Goal: Task Accomplishment & Management: Use online tool/utility

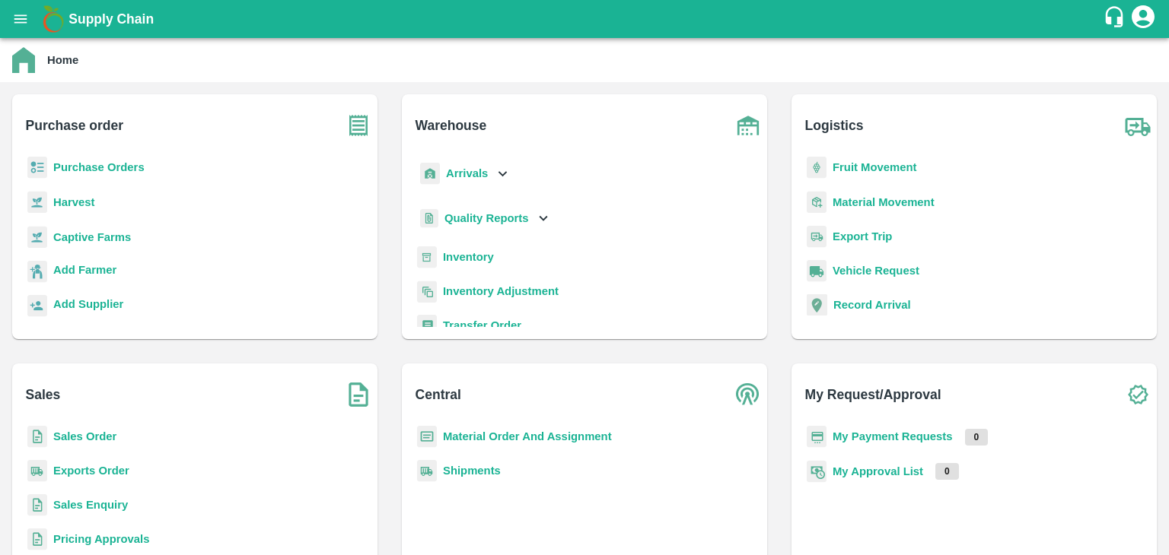
click at [480, 256] on b "Inventory" at bounding box center [468, 257] width 51 height 12
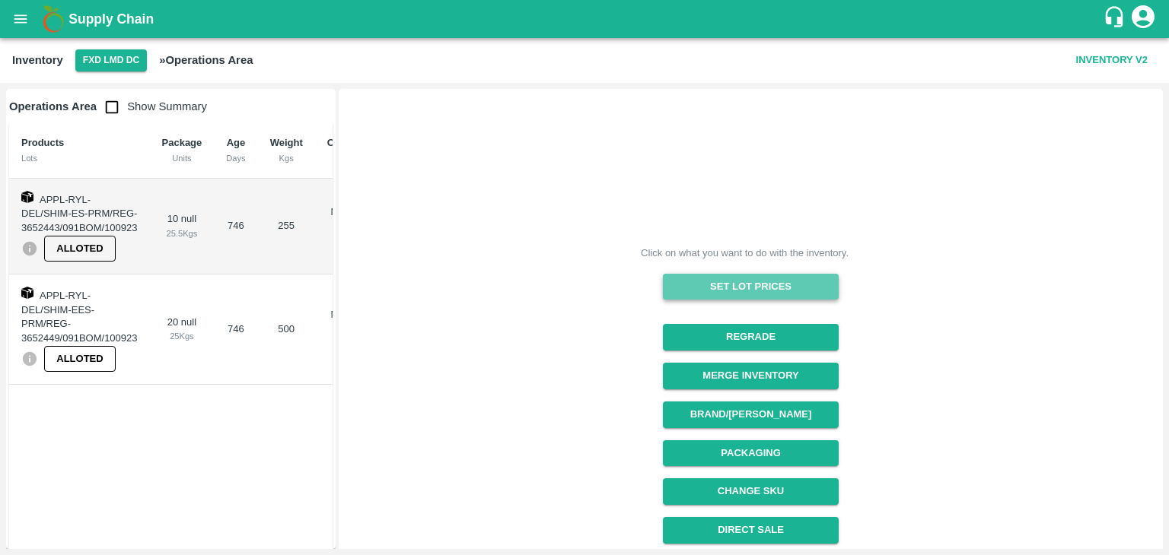
click at [771, 278] on button "Set Lot Prices" at bounding box center [751, 287] width 176 height 27
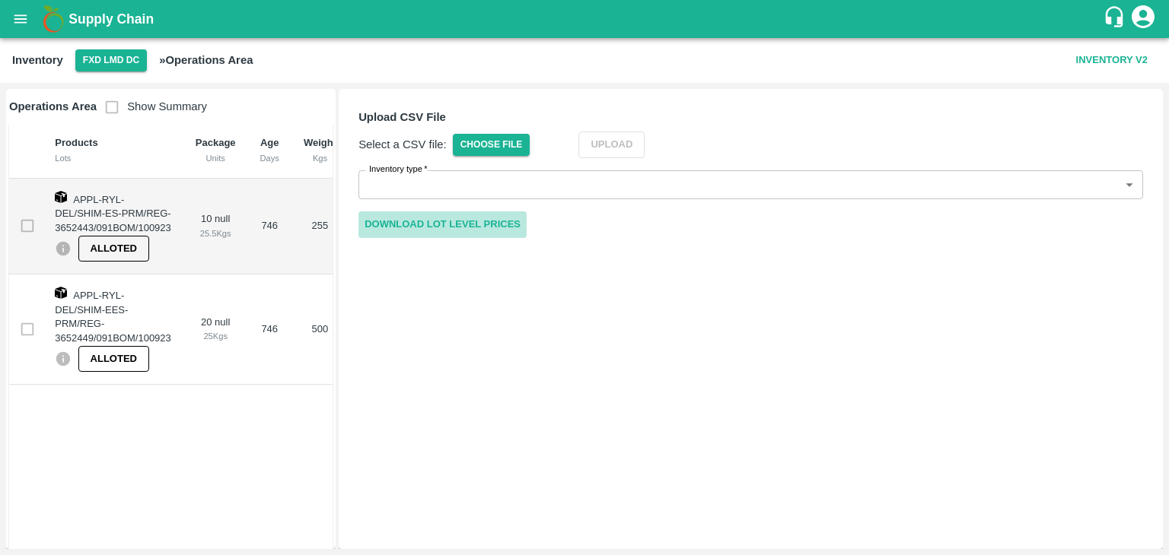
click at [488, 224] on link "Download Lot Level Prices" at bounding box center [442, 225] width 168 height 27
click at [116, 56] on button "FXD LMD DC" at bounding box center [111, 60] width 72 height 22
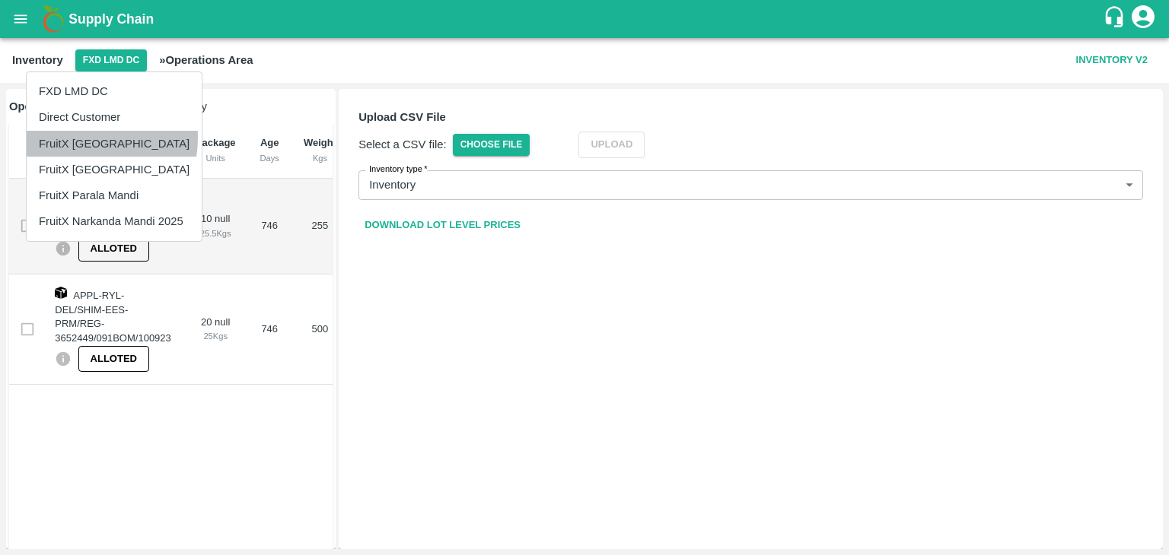
click at [78, 137] on li "FruitX [GEOGRAPHIC_DATA]" at bounding box center [114, 144] width 175 height 26
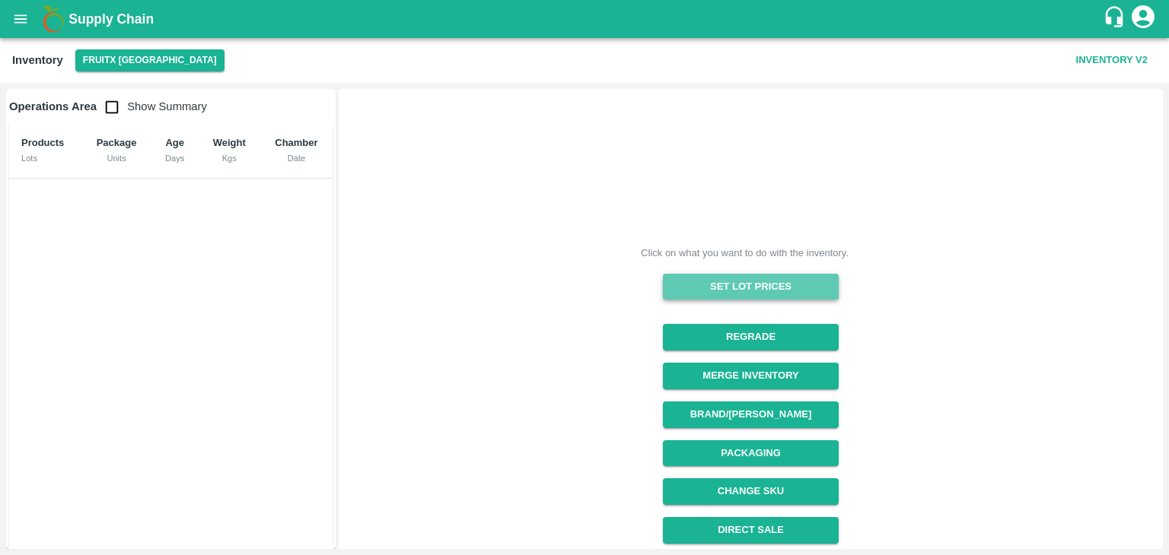
click at [746, 288] on button "Set Lot Prices" at bounding box center [751, 287] width 176 height 27
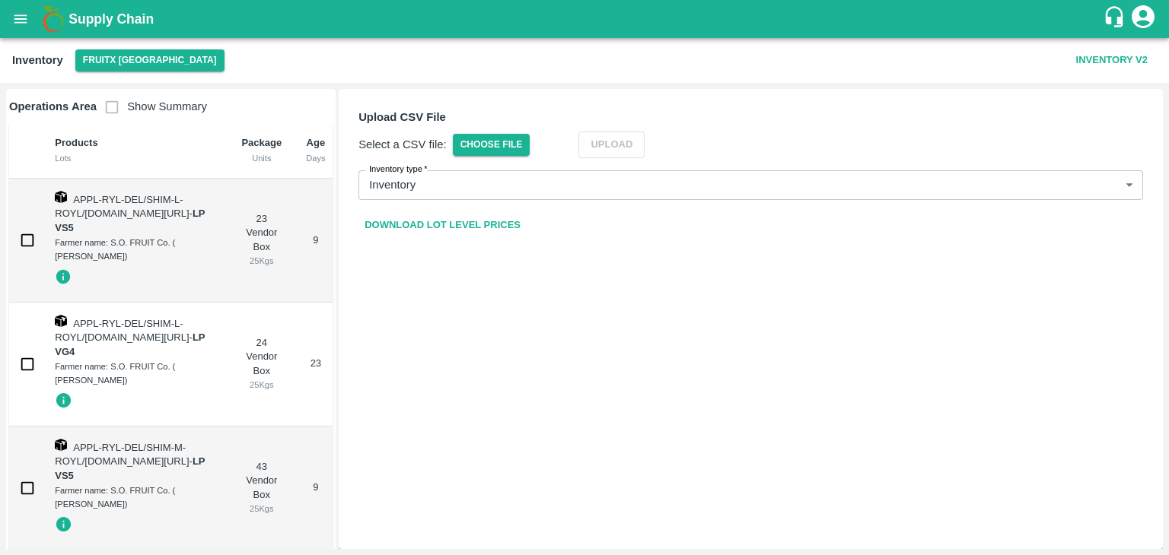
click at [456, 221] on link "Download Lot Level Prices" at bounding box center [442, 225] width 168 height 27
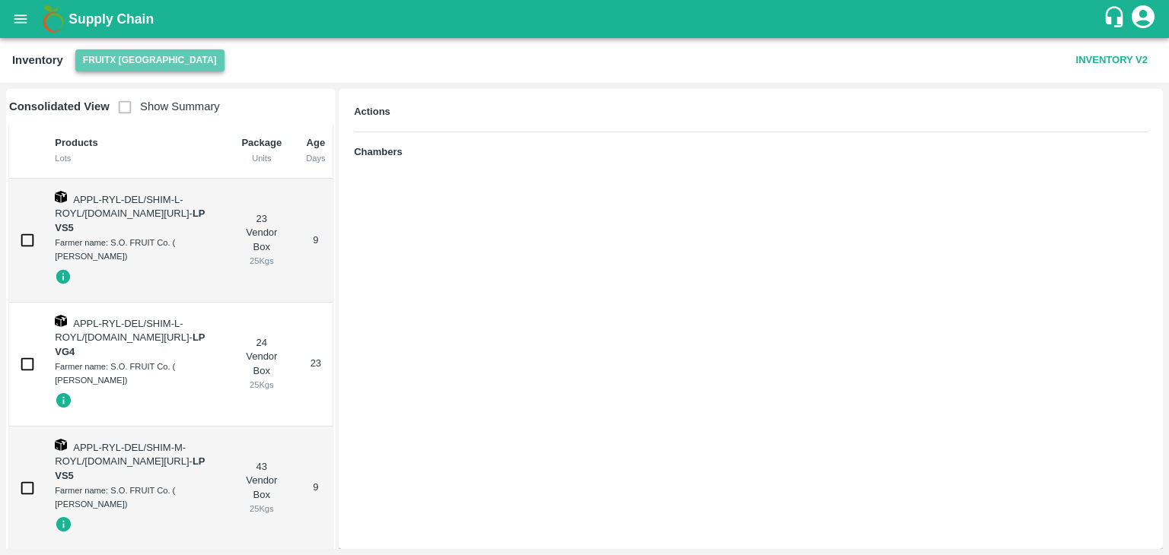
click at [173, 68] on button "FruitX [GEOGRAPHIC_DATA]" at bounding box center [149, 60] width 149 height 22
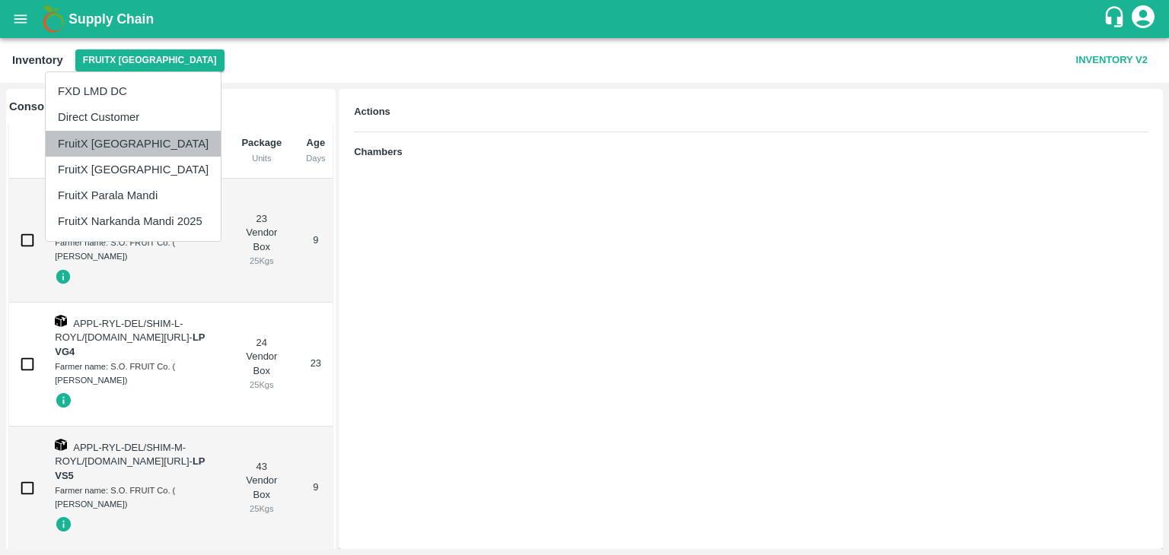
click at [134, 142] on li "FruitX [GEOGRAPHIC_DATA]" at bounding box center [133, 144] width 175 height 26
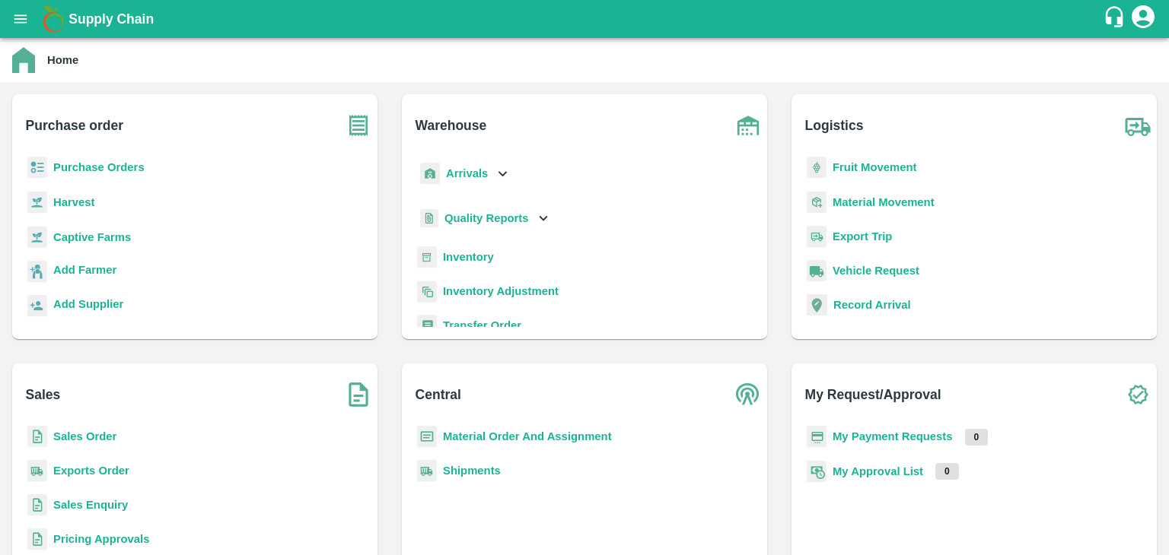
click at [449, 251] on b "Inventory" at bounding box center [468, 257] width 51 height 12
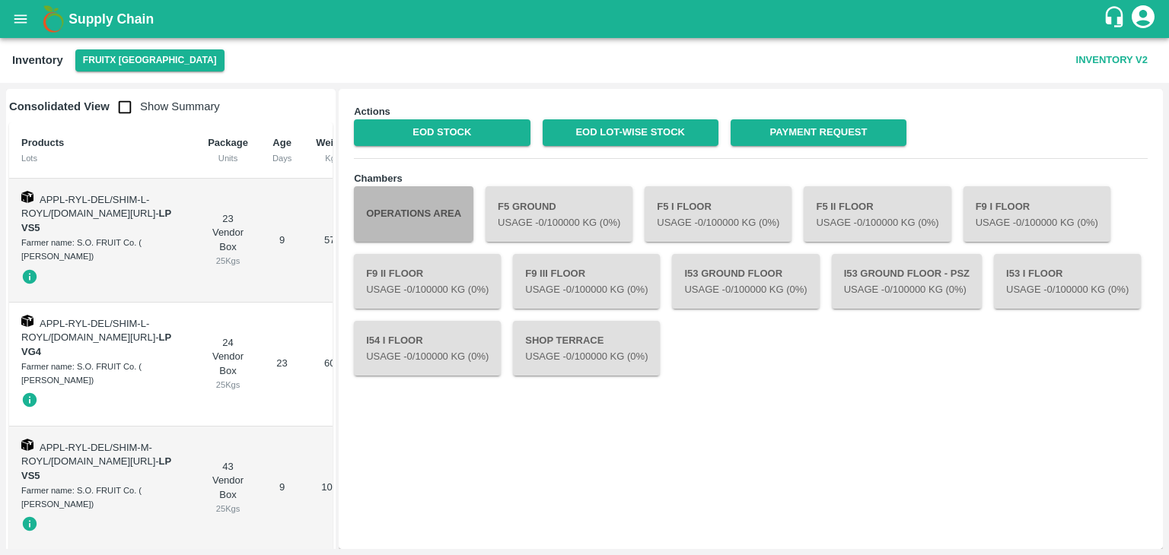
click at [453, 224] on button "Operations Area" at bounding box center [413, 213] width 119 height 55
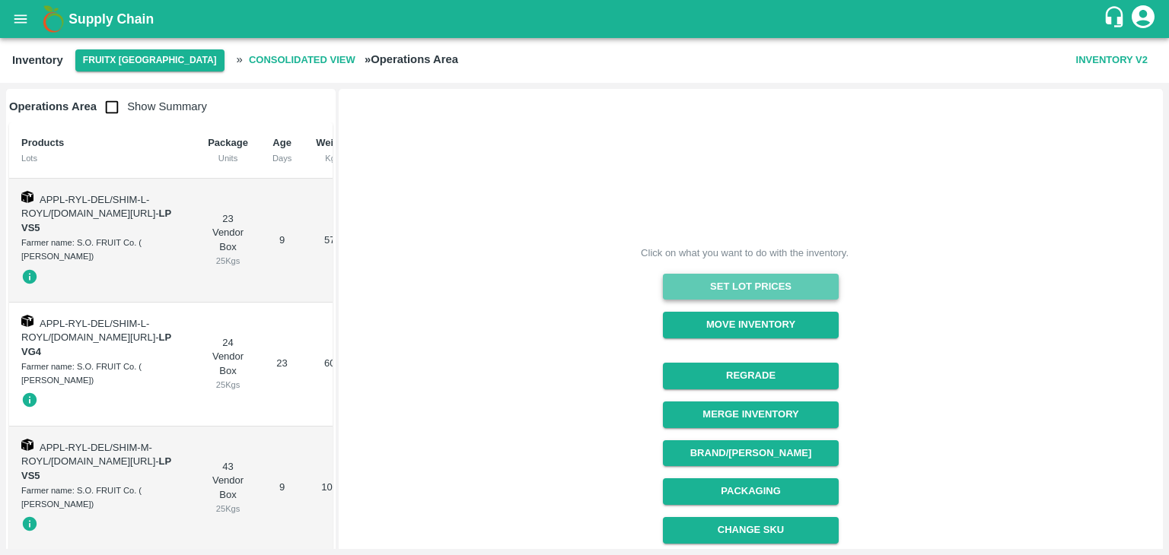
click at [725, 292] on button "Set Lot Prices" at bounding box center [751, 287] width 176 height 27
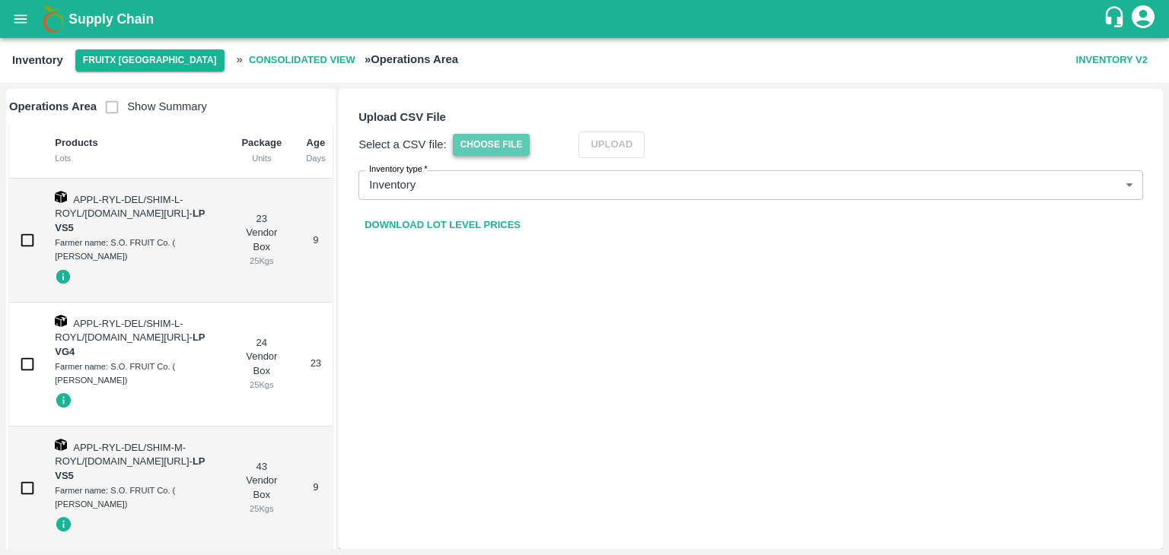
click at [515, 145] on span "Choose File" at bounding box center [492, 145] width 78 height 22
click at [0, 0] on input "Choose File" at bounding box center [0, 0] width 0 height 0
click at [668, 153] on div "Select a CSV file: Choose File Upload" at bounding box center [750, 145] width 784 height 27
click at [648, 142] on button "Upload" at bounding box center [635, 145] width 66 height 27
